Goal: Download file/media

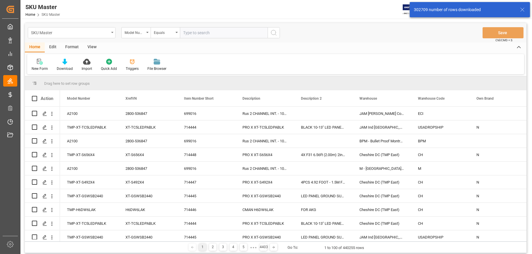
click at [112, 34] on div "SKU Master" at bounding box center [72, 32] width 88 height 11
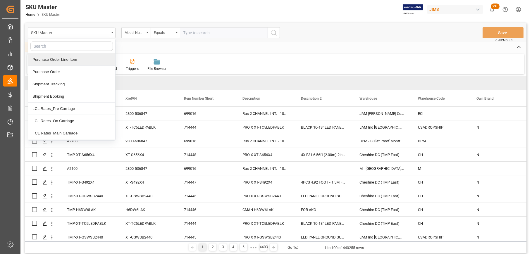
click at [76, 60] on div "Purchase Order Line Item" at bounding box center [71, 60] width 87 height 12
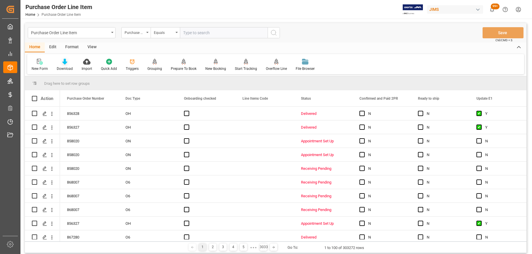
click at [64, 65] on div "Download" at bounding box center [64, 65] width 25 height 13
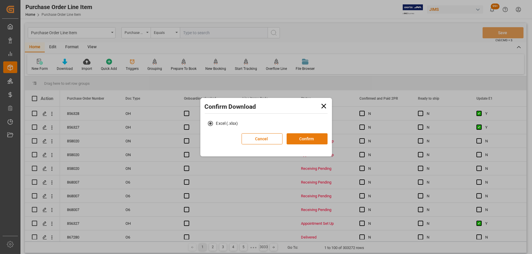
click at [293, 142] on button "Confirm" at bounding box center [307, 138] width 41 height 11
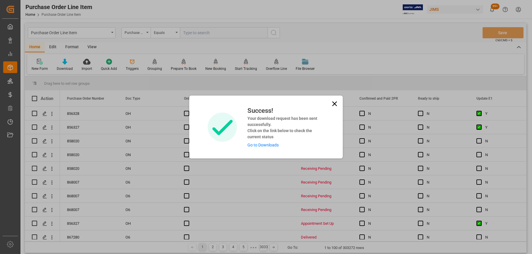
click at [336, 103] on icon at bounding box center [335, 104] width 8 height 8
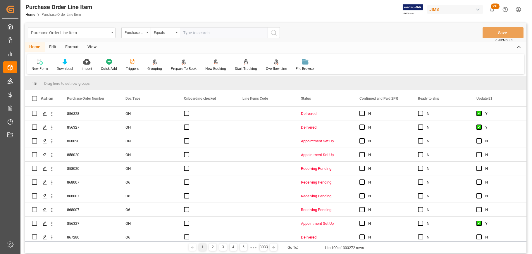
click at [112, 33] on div "Purchase Order Line Item" at bounding box center [72, 32] width 88 height 11
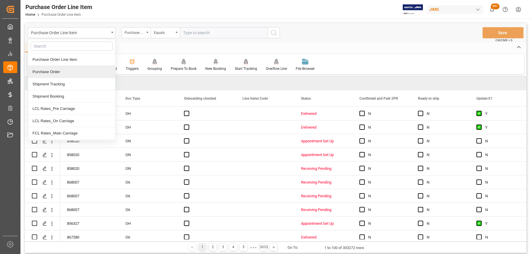
click at [54, 71] on div "Purchase Order" at bounding box center [71, 72] width 87 height 12
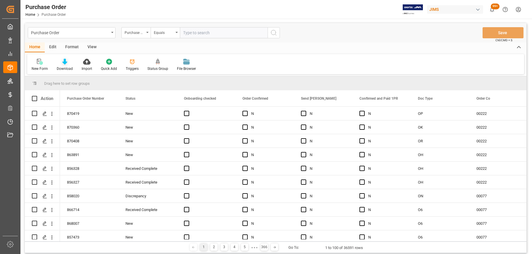
click at [65, 66] on div "Download" at bounding box center [64, 65] width 25 height 13
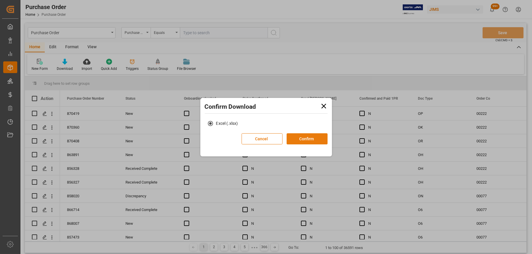
click at [301, 140] on button "Confirm" at bounding box center [307, 138] width 41 height 11
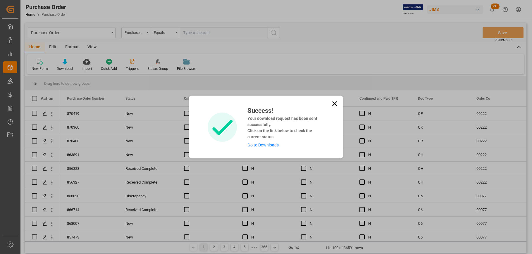
click at [333, 102] on icon at bounding box center [334, 104] width 5 height 5
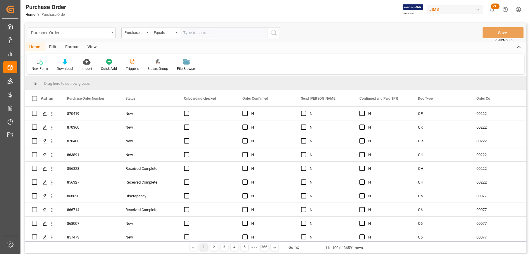
click at [111, 35] on div "Purchase Order" at bounding box center [72, 32] width 88 height 11
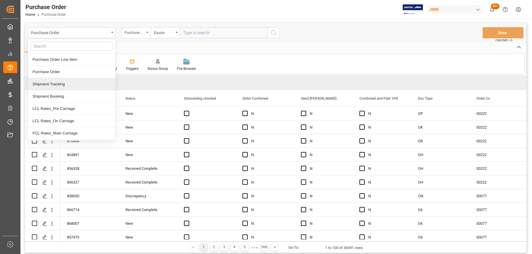
click at [59, 84] on div "Shipment Tracking" at bounding box center [71, 84] width 87 height 12
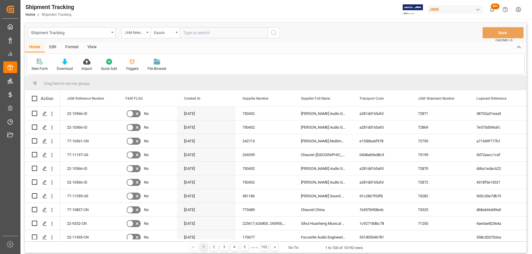
click at [64, 67] on div "Download" at bounding box center [65, 68] width 16 height 5
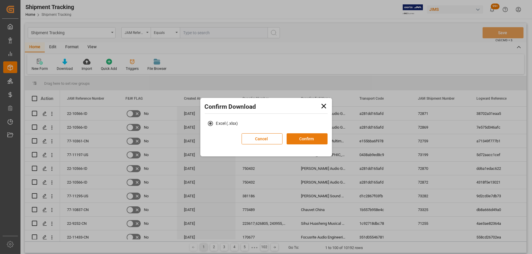
click at [315, 138] on button "Confirm" at bounding box center [307, 138] width 41 height 11
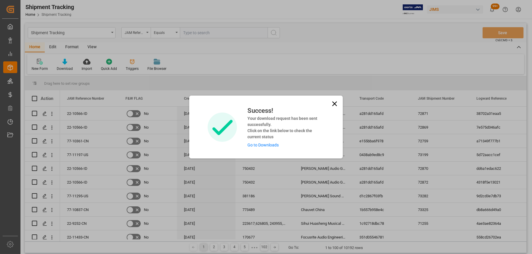
click at [332, 104] on icon at bounding box center [335, 104] width 8 height 8
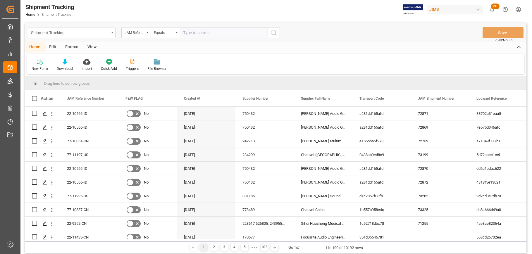
click at [112, 32] on icon "open menu" at bounding box center [112, 32] width 2 height 1
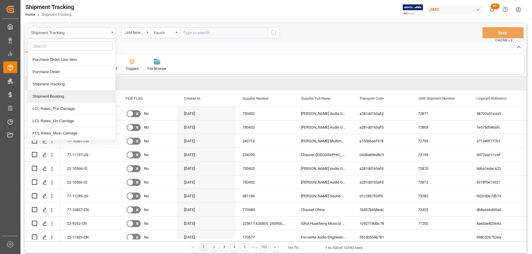
click at [65, 95] on div "Shipment Booking" at bounding box center [71, 96] width 87 height 12
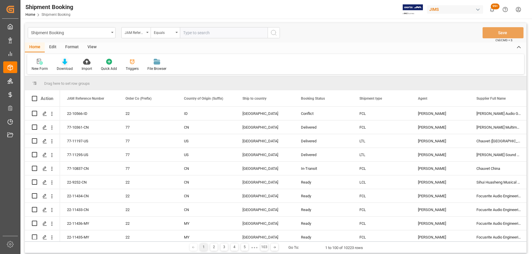
click at [64, 67] on div "Download" at bounding box center [65, 68] width 16 height 5
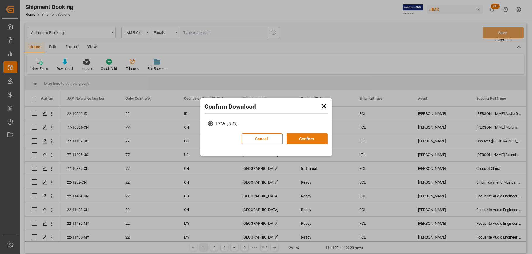
click at [304, 140] on button "Confirm" at bounding box center [307, 138] width 41 height 11
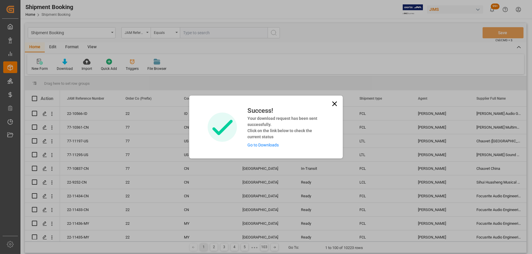
click at [265, 147] on link "Go to Downloads" at bounding box center [263, 145] width 31 height 5
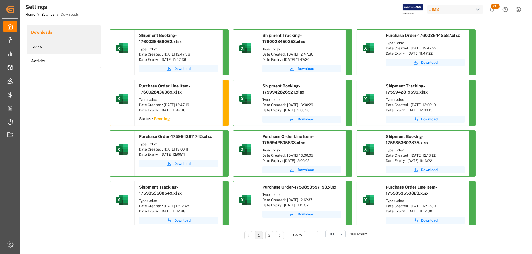
click at [58, 45] on li "Tasks" at bounding box center [64, 46] width 74 height 14
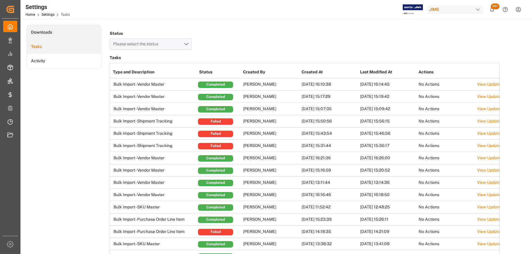
click at [59, 33] on li "Downloads" at bounding box center [64, 32] width 74 height 14
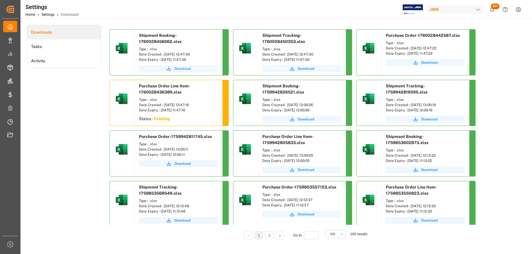
click at [180, 69] on span "Download" at bounding box center [182, 68] width 16 height 5
click at [307, 69] on span "Download" at bounding box center [306, 68] width 16 height 5
click at [430, 63] on span "Download" at bounding box center [429, 62] width 16 height 5
